Goal: Task Accomplishment & Management: Manage account settings

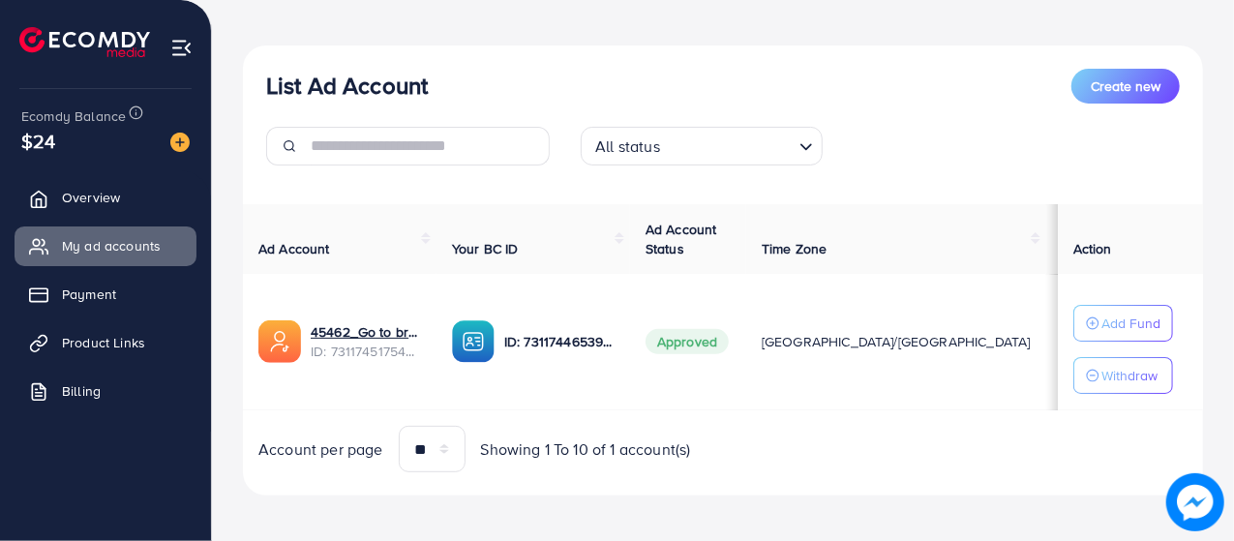
scroll to position [188, 0]
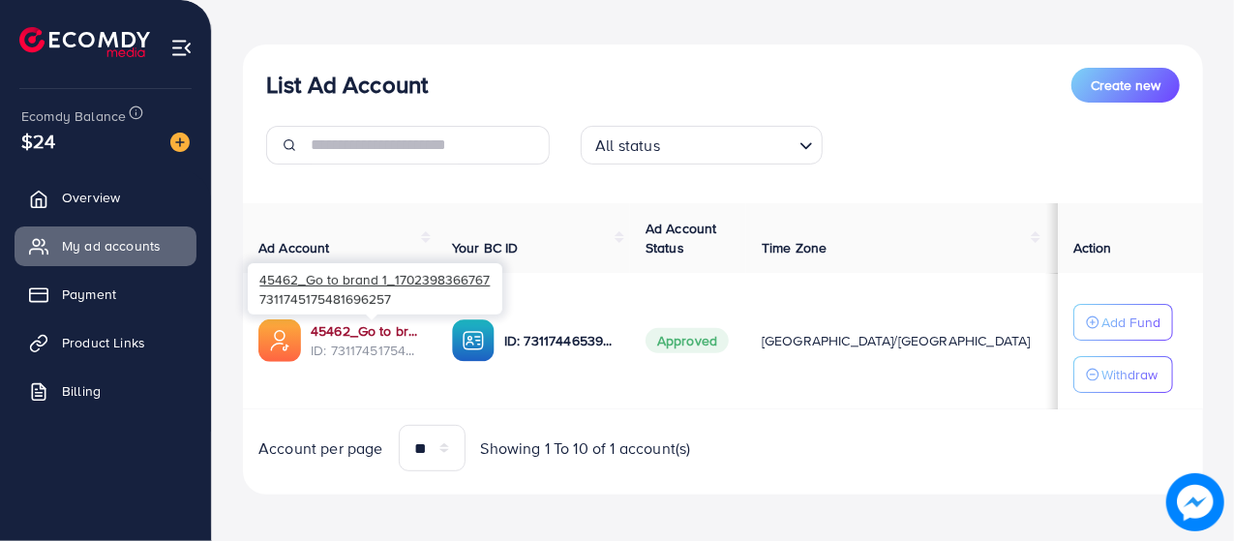
click at [381, 328] on link "45462_Go to brand 1_1702398366767" at bounding box center [366, 330] width 110 height 19
click at [394, 334] on link "45462_Go to brand 1_1702398366767" at bounding box center [366, 330] width 110 height 19
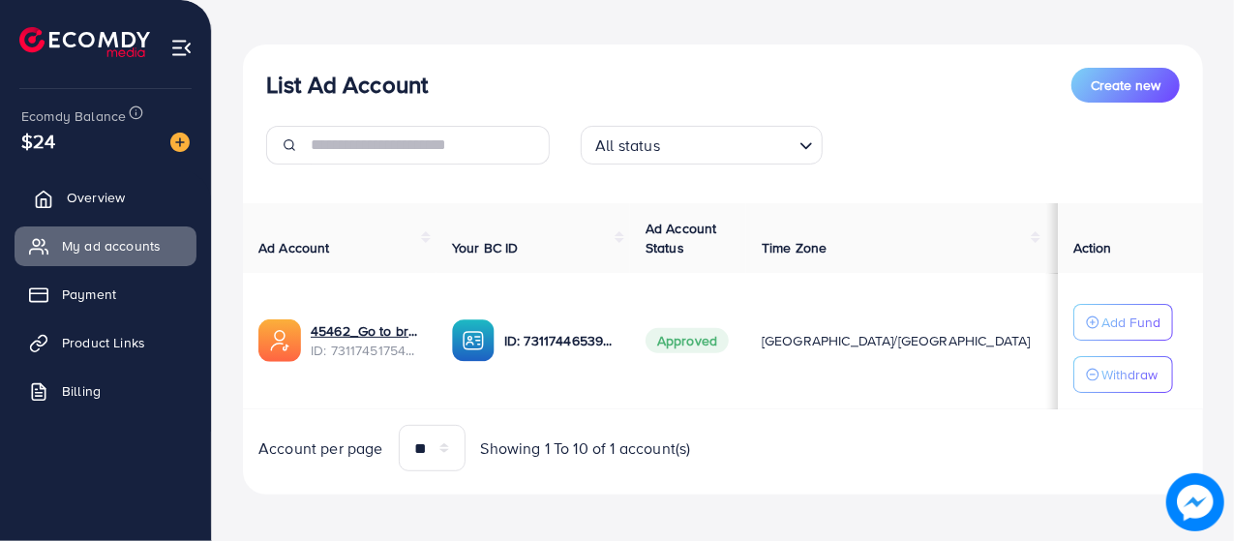
click at [146, 192] on link "Overview" at bounding box center [106, 197] width 182 height 39
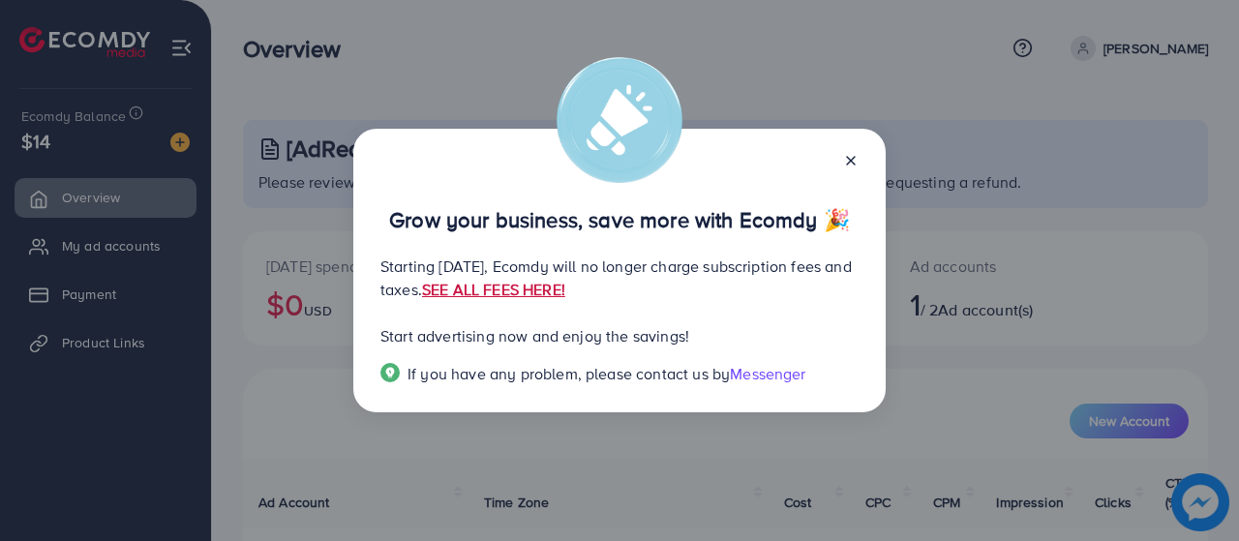
click at [565, 287] on link "SEE ALL FEES HERE!" at bounding box center [493, 289] width 143 height 21
click at [846, 158] on icon at bounding box center [850, 160] width 15 height 15
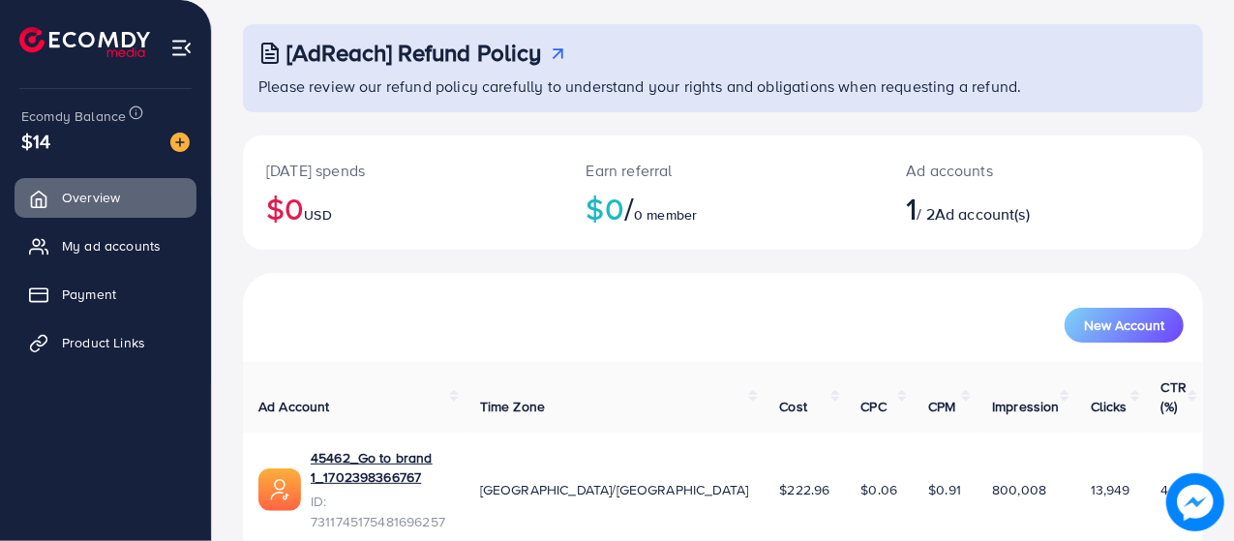
scroll to position [124, 0]
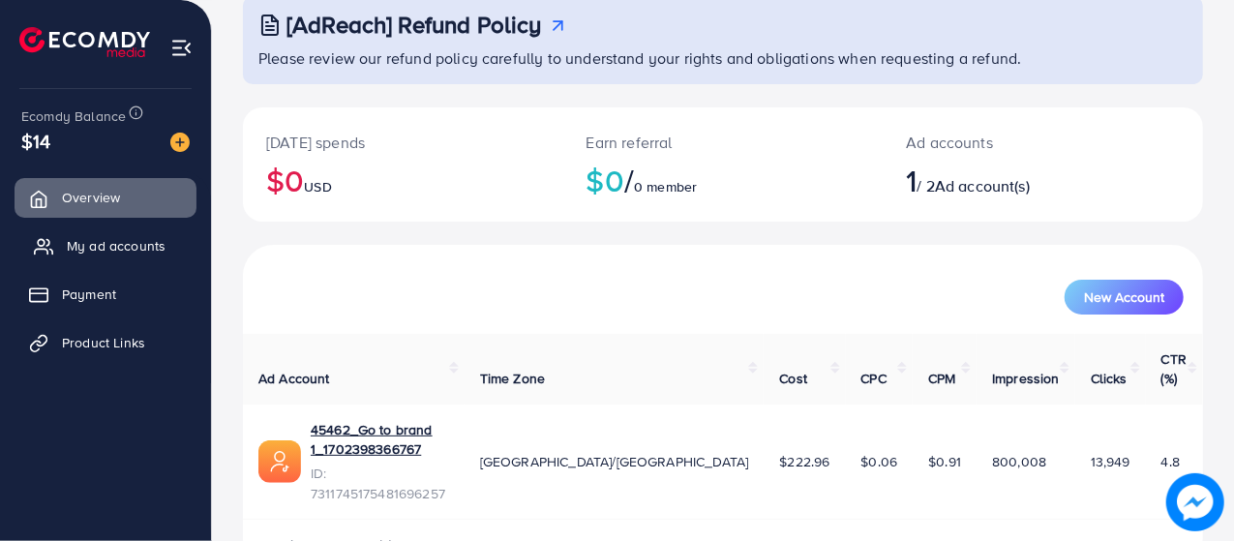
click at [101, 241] on span "My ad accounts" at bounding box center [116, 245] width 99 height 19
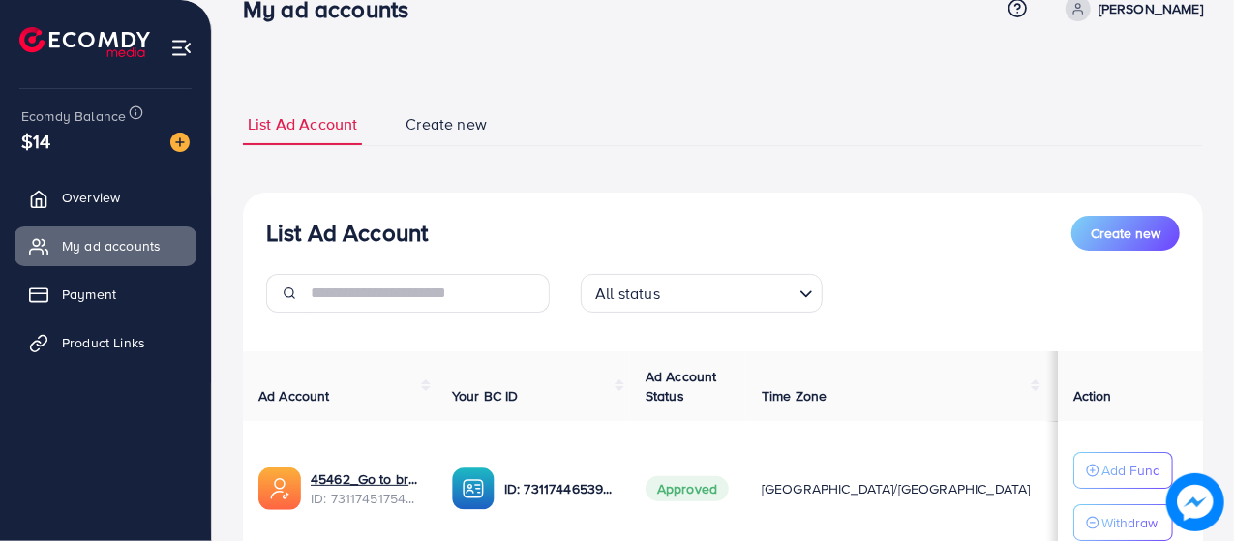
scroll to position [35, 0]
